Goal: Task Accomplishment & Management: Manage account settings

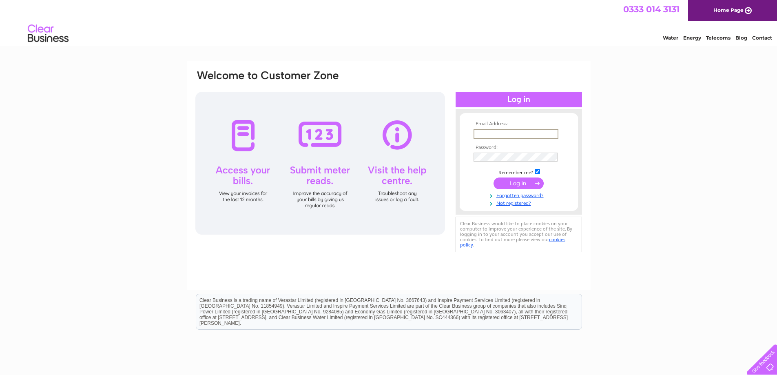
click at [507, 131] on input "text" at bounding box center [515, 134] width 85 height 10
type input "[EMAIL_ADDRESS][DOMAIN_NAME]"
click at [511, 134] on input "[EMAIL_ADDRESS][DOMAIN_NAME]" at bounding box center [515, 133] width 84 height 9
click at [511, 134] on input "[EMAIL_ADDRESS][DOMAIN_NAME]" at bounding box center [515, 134] width 85 height 10
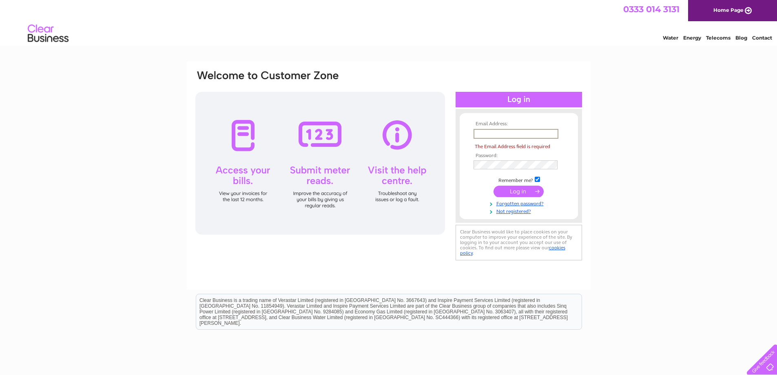
click at [511, 134] on input "text" at bounding box center [515, 134] width 85 height 10
type input "[EMAIL_ADDRESS][DOMAIN_NAME]"
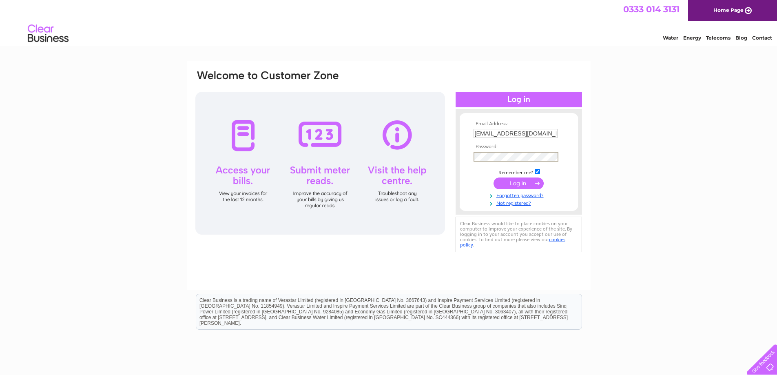
click at [493, 177] on input "submit" at bounding box center [518, 182] width 50 height 11
click at [483, 175] on td at bounding box center [518, 182] width 95 height 15
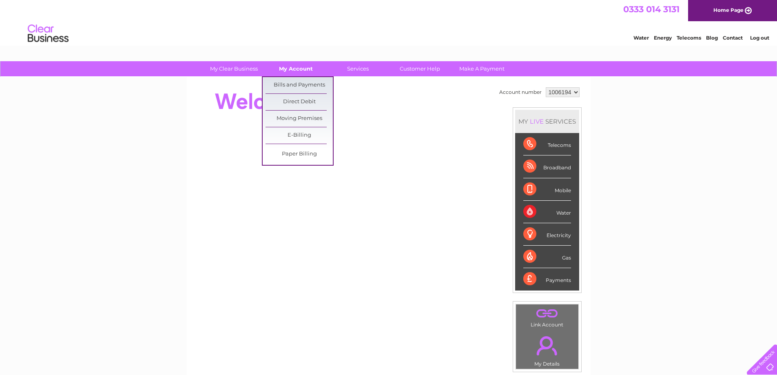
click at [291, 68] on link "My Account" at bounding box center [295, 68] width 67 height 15
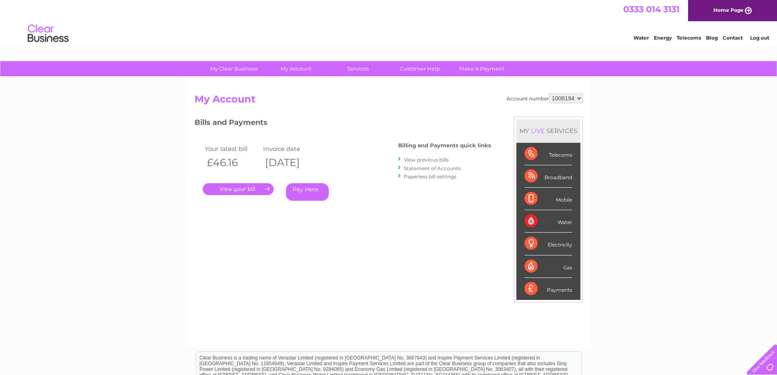
click at [240, 230] on div "Account number 1006194 My Account MY LIVE SERVICES Telecoms Broadband Mobile Wa…" at bounding box center [389, 216] width 388 height 246
click at [243, 188] on link "." at bounding box center [238, 189] width 71 height 12
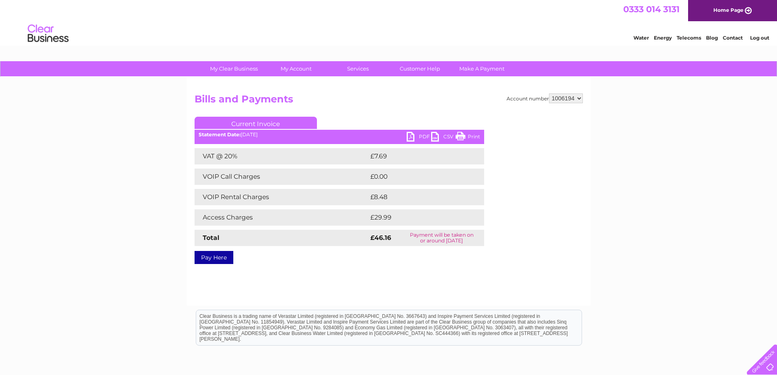
click at [476, 133] on link "Print" at bounding box center [468, 138] width 24 height 12
